Goal: Task Accomplishment & Management: Use online tool/utility

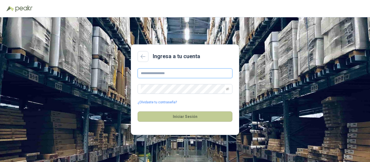
type input "**********"
click at [184, 119] on button "Iniciar Sesión" at bounding box center [185, 117] width 95 height 10
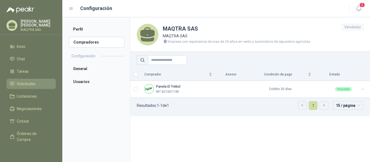
click at [23, 82] on span "Solicitudes" at bounding box center [26, 84] width 19 height 6
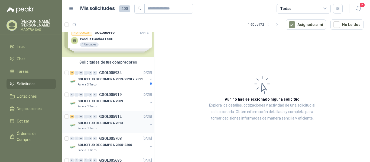
scroll to position [27, 0]
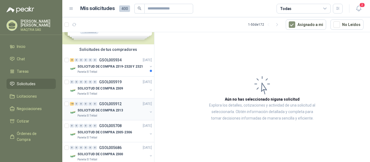
click at [112, 116] on div "Panela El Trébol" at bounding box center [112, 116] width 70 height 4
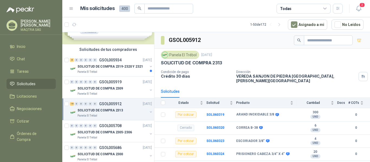
click at [112, 116] on div "Panela El Trébol" at bounding box center [112, 116] width 70 height 4
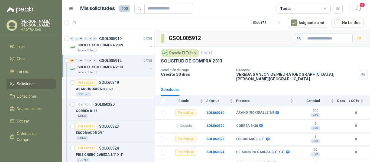
scroll to position [108, 0]
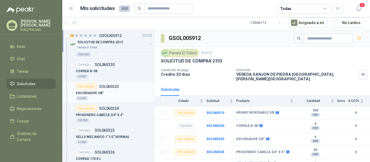
click at [118, 94] on div "ESCORIADOR 3/8"" at bounding box center [114, 93] width 76 height 7
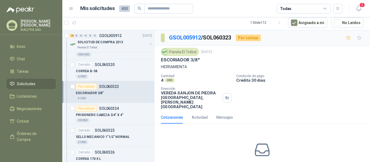
click at [179, 56] on div "Panela El Trébol [DATE] ESCORIADOR 3/8" HERRAMIENTA" at bounding box center [262, 59] width 203 height 22
click at [179, 58] on p "ESCORIADOR 3/8"" at bounding box center [180, 60] width 39 height 6
copy p "ESCORIADOR 3/8""
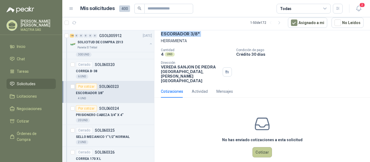
click at [259, 147] on button "Cotizar" at bounding box center [262, 152] width 20 height 10
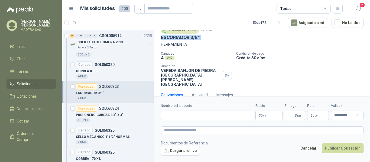
scroll to position [22, 0]
click at [184, 120] on input "Nombre del producto" at bounding box center [207, 116] width 92 height 10
paste input "**********"
type input "**********"
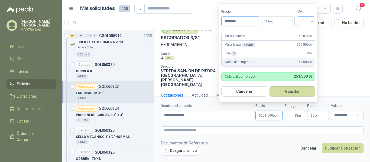
type input "********"
click at [309, 23] on input "search" at bounding box center [306, 21] width 12 height 8
click at [307, 30] on div "19%" at bounding box center [307, 33] width 10 height 6
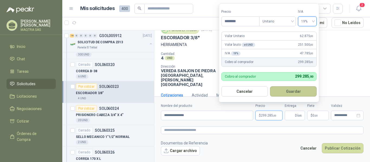
click at [294, 90] on button "Guardar" at bounding box center [293, 91] width 47 height 10
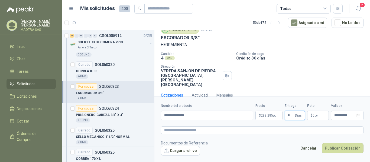
type input "*"
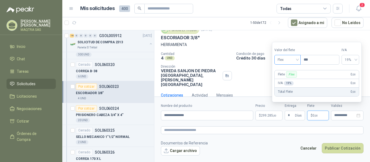
click at [284, 59] on span "Flex" at bounding box center [288, 60] width 20 height 8
click at [289, 81] on div "Incluido" at bounding box center [288, 80] width 19 height 6
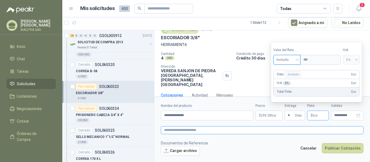
click at [251, 132] on textarea at bounding box center [262, 131] width 203 height 8
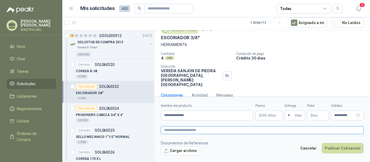
paste textarea "**********"
type textarea "**********"
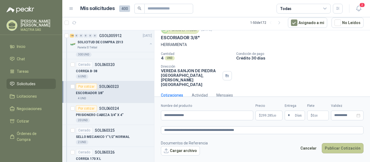
click at [342, 150] on button "Publicar Cotización" at bounding box center [343, 148] width 42 height 10
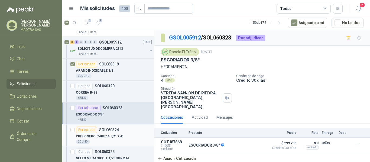
scroll to position [135, 0]
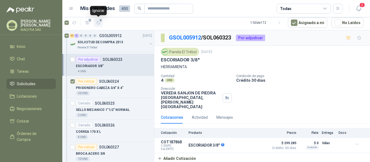
click at [97, 23] on icon "button" at bounding box center [98, 23] width 5 height 5
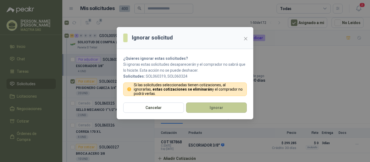
click at [211, 106] on button "Ignorar" at bounding box center [216, 108] width 61 height 10
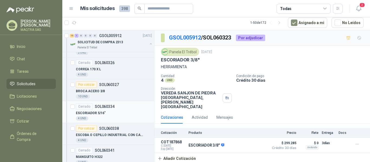
scroll to position [168, 0]
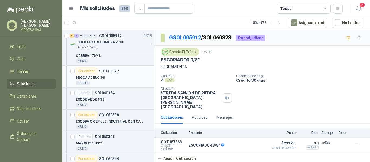
click at [111, 79] on div "BROCA ACERO 3/8" at bounding box center [114, 77] width 76 height 7
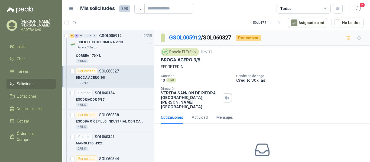
click at [171, 59] on p "BROCA ACERO 3/8" at bounding box center [181, 60] width 40 height 6
copy p "BROCA ACERO 3/8"
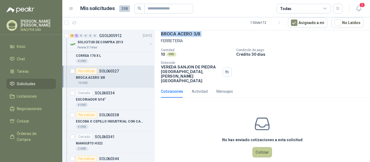
click at [252, 147] on button "Cotizar" at bounding box center [262, 152] width 20 height 10
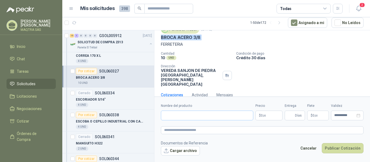
scroll to position [22, 0]
click at [211, 118] on input "Nombre del producto" at bounding box center [207, 116] width 92 height 10
paste input "**********"
type input "**********"
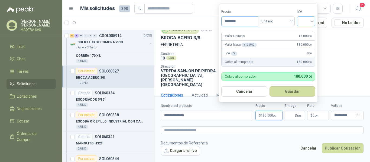
type input "********"
click at [311, 22] on input "search" at bounding box center [306, 21] width 12 height 8
click at [304, 30] on div "19%" at bounding box center [307, 33] width 10 height 6
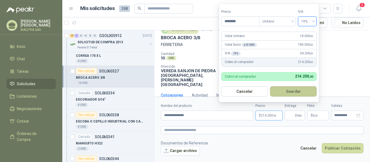
click at [292, 95] on button "Guardar" at bounding box center [293, 91] width 47 height 10
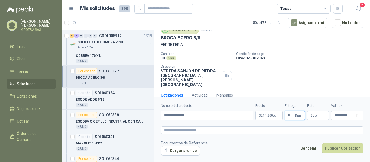
type input "*"
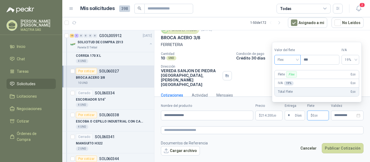
click at [295, 62] on span "Flex" at bounding box center [288, 60] width 20 height 8
click at [285, 80] on div "Incluido" at bounding box center [288, 80] width 19 height 6
click at [334, 148] on button "Publicar Cotización" at bounding box center [343, 148] width 42 height 10
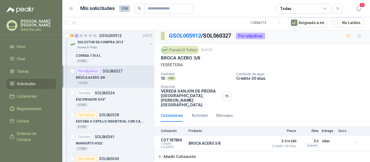
scroll to position [0, 0]
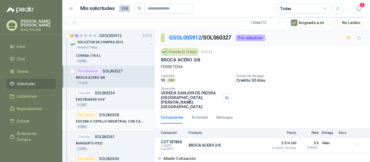
click at [127, 122] on p "ESCOBA O CEPILLO INDUSTRIAL CON CABO GRA" at bounding box center [109, 121] width 67 height 5
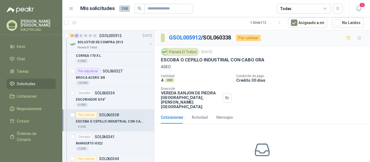
click at [181, 60] on p "ESCOBA O CEPILLO INDUSTRIAL CON CABO GRA" at bounding box center [212, 60] width 103 height 6
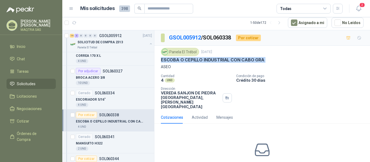
click at [181, 60] on p "ESCOBA O CEPILLO INDUSTRIAL CON CABO GRA" at bounding box center [212, 60] width 103 height 6
copy p "ESCOBA O CEPILLO INDUSTRIAL CON CABO GRA"
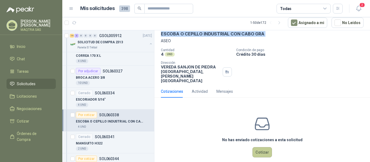
click at [263, 147] on button "Cotizar" at bounding box center [262, 152] width 20 height 10
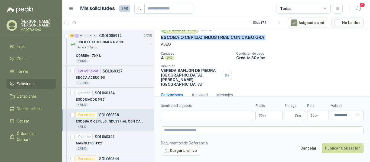
scroll to position [22, 0]
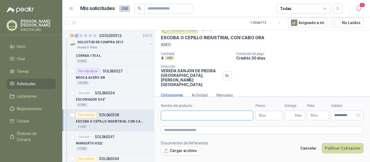
click at [220, 117] on input "Nombre del producto" at bounding box center [207, 116] width 92 height 10
paste input "**********"
type input "**********"
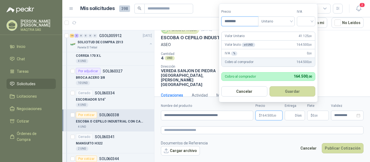
type input "********"
click at [297, 22] on div "Precio ******** Tipo Unitario IVA" at bounding box center [268, 17] width 94 height 17
click at [300, 22] on div at bounding box center [306, 22] width 18 height 10
click at [303, 30] on div "19%" at bounding box center [307, 33] width 10 height 6
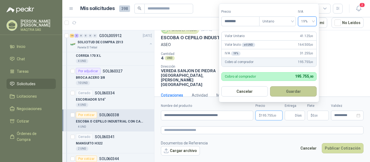
click at [301, 89] on button "Guardar" at bounding box center [293, 91] width 47 height 10
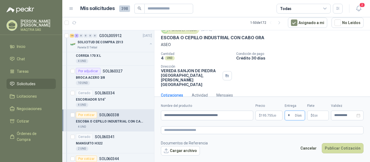
type input "*"
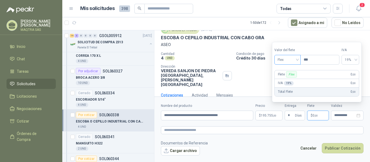
click at [287, 57] on span "Flex" at bounding box center [288, 60] width 20 height 8
click at [293, 79] on div "Incluido" at bounding box center [288, 80] width 19 height 6
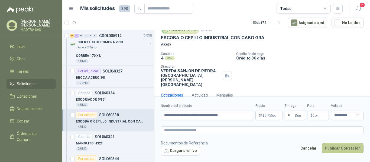
click at [344, 146] on button "Publicar Cotización" at bounding box center [343, 148] width 42 height 10
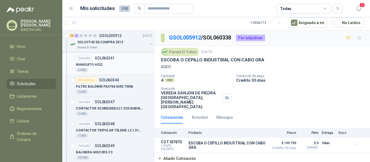
scroll to position [249, 0]
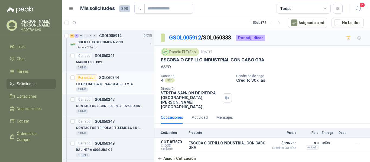
click at [111, 88] on div "2 UND" at bounding box center [114, 90] width 76 height 4
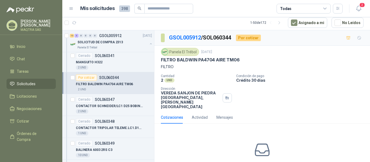
click at [185, 58] on p "FILTRO BALDWIN PA4704 AIRE TM06" at bounding box center [200, 60] width 79 height 6
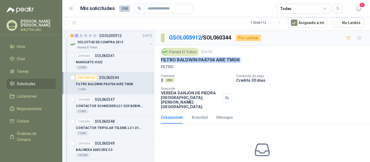
click at [185, 58] on p "FILTRO BALDWIN PA4704 AIRE TM06" at bounding box center [200, 60] width 79 height 6
copy p "FILTRO BALDWIN PA4704 AIRE TM06"
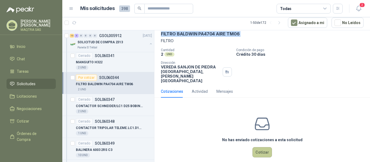
click at [257, 147] on button "Cotizar" at bounding box center [262, 152] width 20 height 10
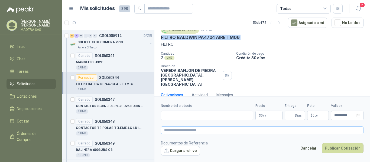
scroll to position [22, 0]
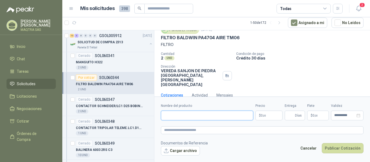
click at [195, 116] on input "Nombre del producto" at bounding box center [207, 116] width 92 height 10
paste input "**********"
type input "**********"
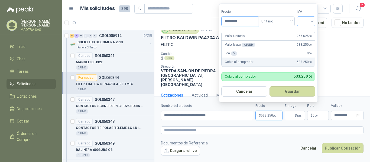
type input "*********"
click at [306, 19] on input "search" at bounding box center [306, 21] width 12 height 8
click at [305, 30] on div "19%" at bounding box center [307, 33] width 10 height 6
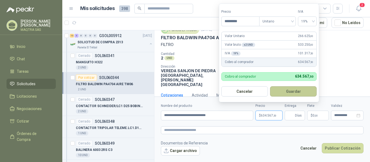
click at [293, 89] on button "Guardar" at bounding box center [293, 91] width 47 height 10
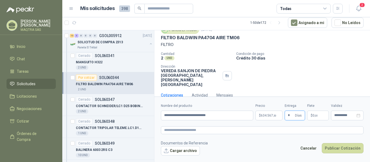
type input "*"
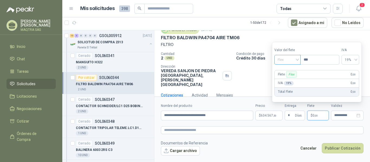
click at [280, 59] on span "Flex" at bounding box center [288, 60] width 20 height 8
click at [287, 79] on div "Incluido" at bounding box center [288, 80] width 19 height 6
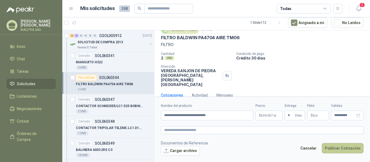
click at [341, 150] on button "Publicar Cotización" at bounding box center [343, 148] width 42 height 10
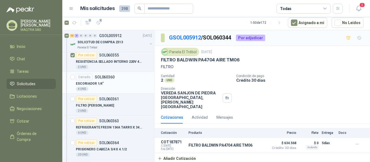
scroll to position [412, 0]
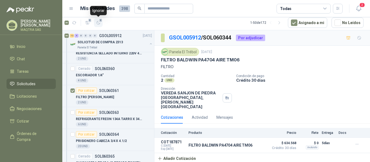
click at [99, 22] on icon "button" at bounding box center [98, 23] width 5 height 5
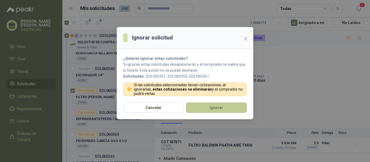
click at [221, 107] on button "Ignorar" at bounding box center [216, 108] width 61 height 10
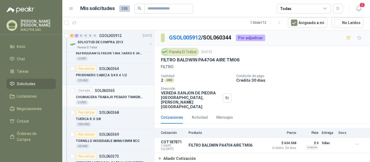
scroll to position [390, 0]
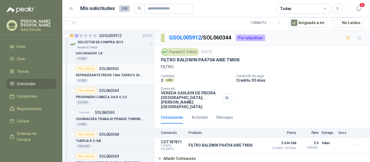
click at [103, 77] on p "REFRIGERANTE FREON 134A TARRO X 340 GR" at bounding box center [109, 75] width 67 height 5
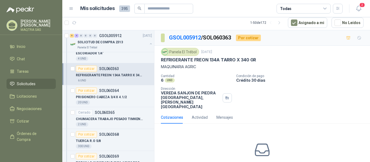
click at [180, 59] on p "REFRIGERANTE FREON 134A TARRO X 340 GR" at bounding box center [208, 60] width 95 height 6
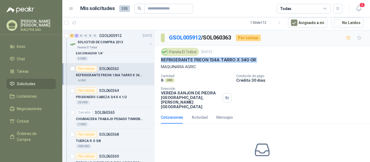
click at [180, 59] on p "REFRIGERANTE FREON 134A TARRO X 340 GR" at bounding box center [208, 60] width 95 height 6
copy p "REFRIGERANTE FREON 134A TARRO X 340 GR"
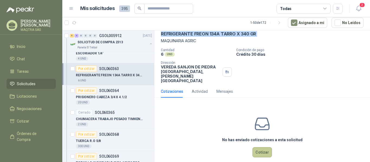
click at [261, 147] on button "Cotizar" at bounding box center [262, 152] width 20 height 10
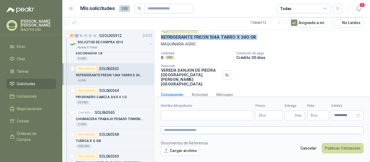
scroll to position [22, 0]
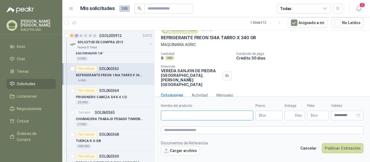
click at [185, 116] on input "Nombre del producto" at bounding box center [207, 116] width 92 height 10
paste input "**********"
type input "**********"
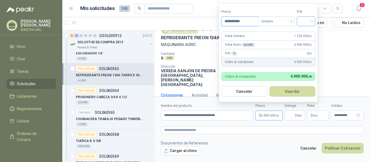
type input "**********"
click at [310, 18] on input "search" at bounding box center [306, 21] width 12 height 8
click at [306, 32] on div "19%" at bounding box center [307, 33] width 10 height 6
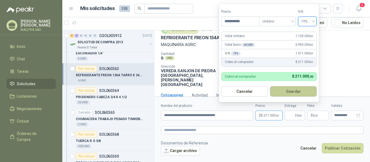
click at [294, 96] on button "Guardar" at bounding box center [293, 91] width 47 height 10
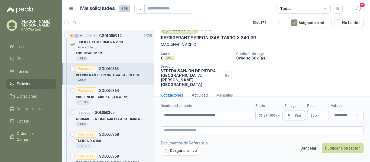
type input "*"
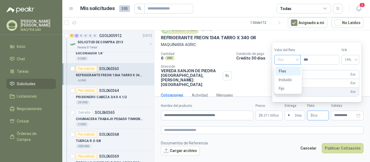
click at [290, 59] on span "Flex" at bounding box center [288, 60] width 20 height 8
click at [288, 79] on div "Incluido" at bounding box center [288, 80] width 19 height 6
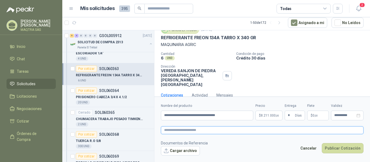
click at [194, 130] on textarea at bounding box center [262, 131] width 203 height 8
paste textarea "**********"
type textarea "**********"
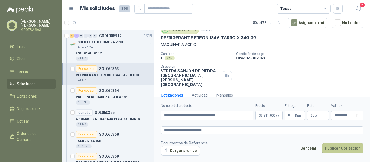
click at [338, 150] on button "Publicar Cotización" at bounding box center [343, 148] width 42 height 10
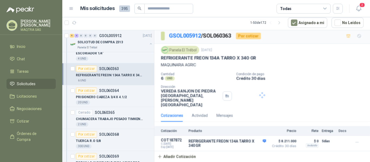
scroll to position [0, 0]
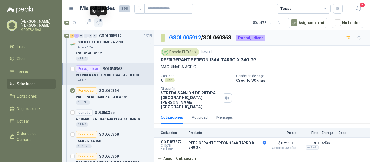
click at [97, 22] on icon "button" at bounding box center [98, 23] width 5 height 5
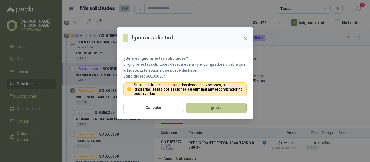
click at [211, 108] on button "Ignorar" at bounding box center [216, 108] width 61 height 10
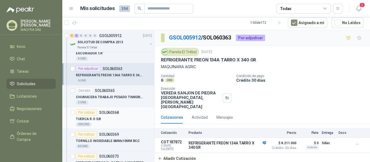
scroll to position [417, 0]
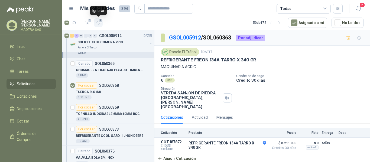
click at [98, 24] on icon "button" at bounding box center [98, 23] width 5 height 5
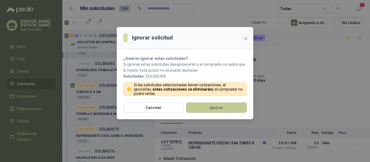
click at [208, 108] on button "Ignorar" at bounding box center [216, 108] width 61 height 10
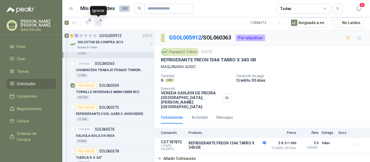
click at [98, 22] on icon "button" at bounding box center [98, 23] width 5 height 5
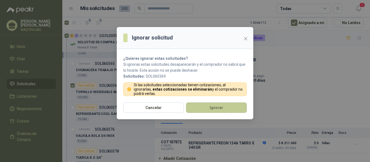
click at [209, 105] on button "Ignorar" at bounding box center [216, 108] width 61 height 10
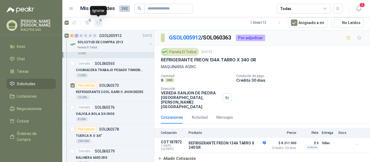
click at [98, 25] on icon "button" at bounding box center [98, 23] width 5 height 5
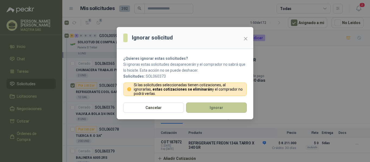
click at [211, 108] on button "Ignorar" at bounding box center [216, 108] width 61 height 10
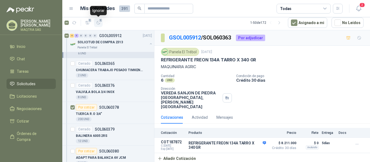
click at [100, 24] on icon "button" at bounding box center [98, 23] width 5 height 5
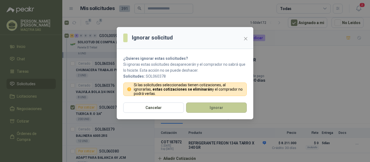
click at [203, 109] on button "Ignorar" at bounding box center [216, 108] width 61 height 10
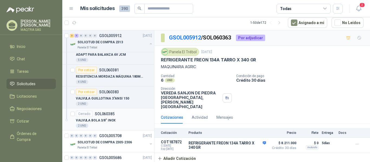
scroll to position [471, 0]
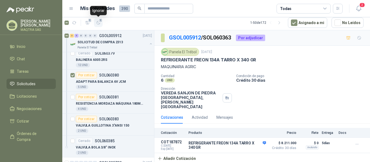
click at [95, 23] on button "1" at bounding box center [98, 22] width 9 height 9
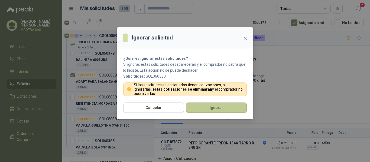
click at [203, 106] on button "Ignorar" at bounding box center [216, 108] width 61 height 10
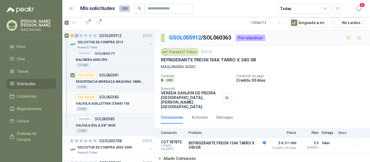
click at [72, 100] on div at bounding box center [72, 102] width 4 height 17
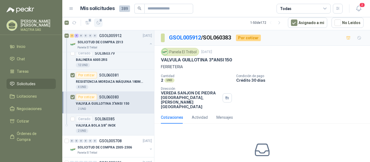
click at [98, 25] on icon "button" at bounding box center [98, 23] width 5 height 5
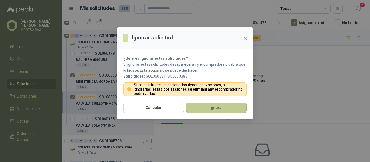
click at [203, 108] on button "Ignorar" at bounding box center [216, 108] width 61 height 10
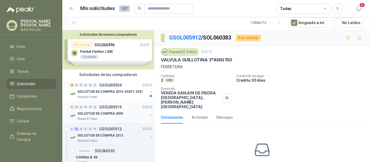
click at [102, 113] on p "SOLICITUD DE COMPRA 2309" at bounding box center [100, 113] width 46 height 5
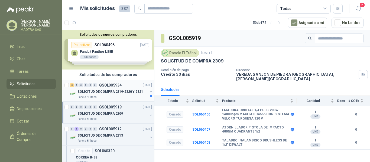
click at [105, 92] on p "SOLICITUD DE COMPRA 2319-2320 Y 2321" at bounding box center [110, 91] width 66 height 5
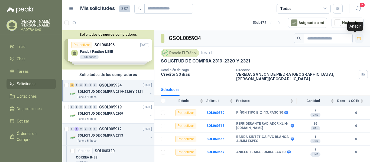
click at [357, 39] on icon "button" at bounding box center [359, 38] width 5 height 5
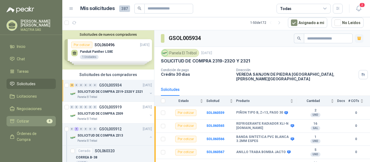
click at [18, 122] on span "Cotizar" at bounding box center [23, 121] width 12 height 6
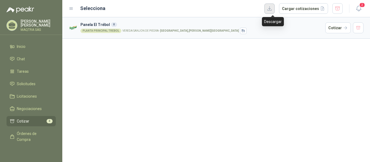
click at [273, 8] on button "button" at bounding box center [269, 9] width 10 height 10
click at [337, 9] on button "button" at bounding box center [337, 8] width 10 height 11
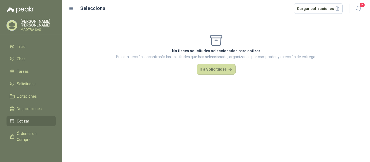
click at [9, 23] on icon at bounding box center [12, 25] width 8 height 8
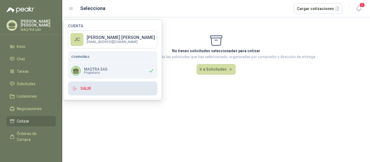
click at [89, 89] on button "Salir" at bounding box center [112, 89] width 89 height 14
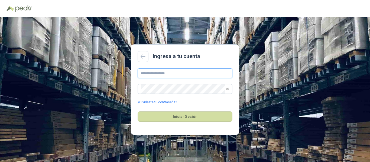
type input "**********"
